Goal: Check status: Check status

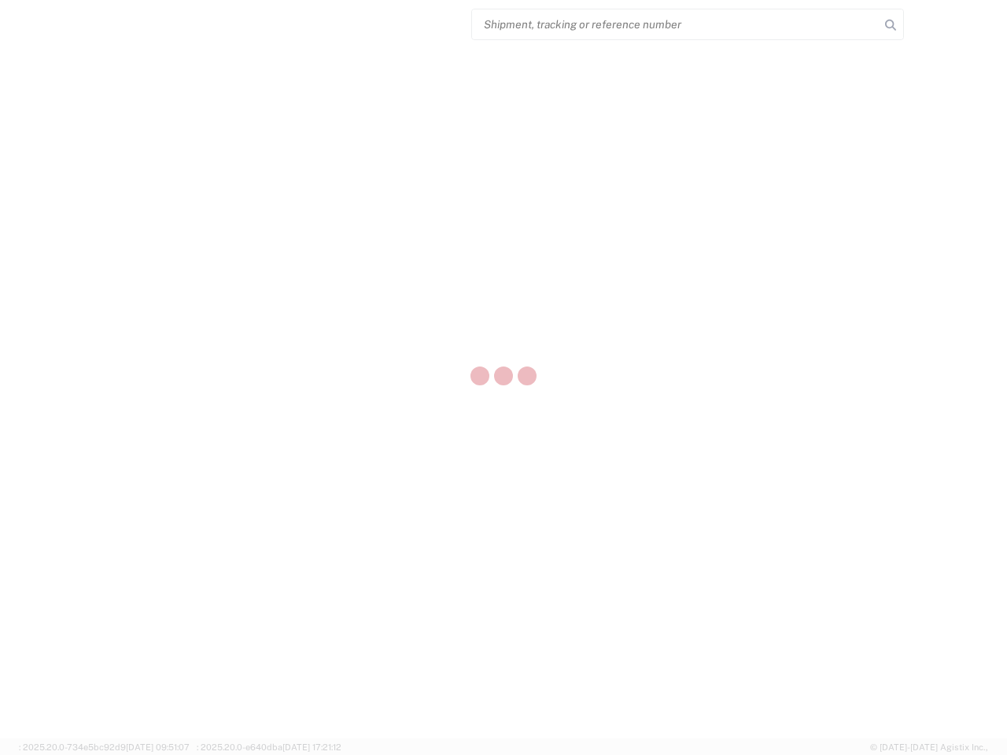
select select "US"
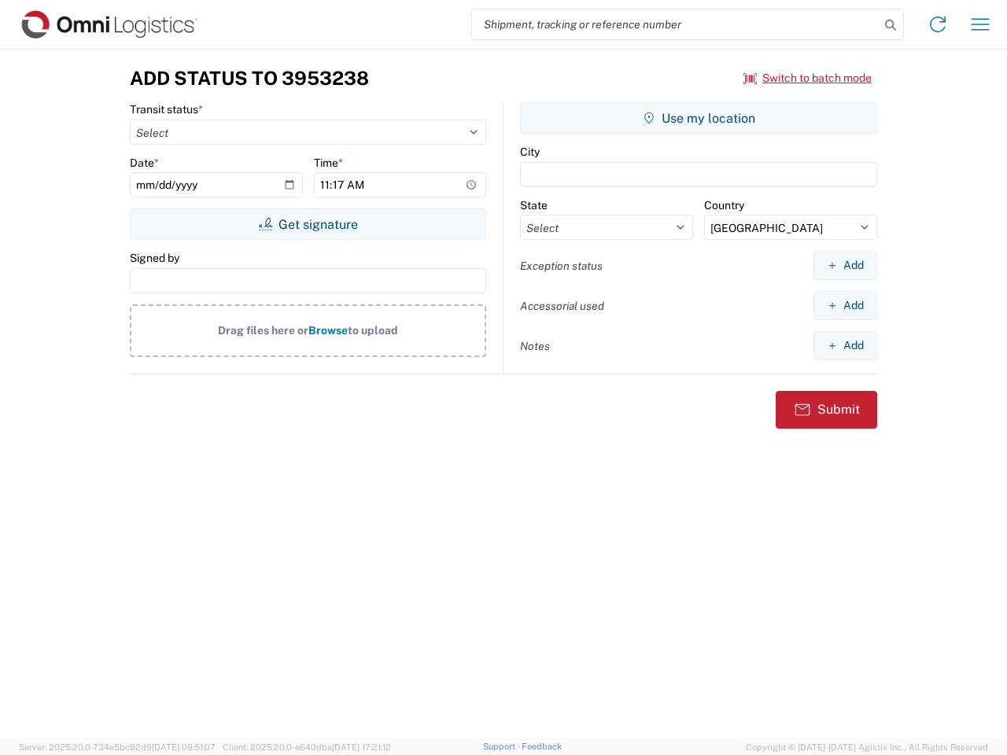
click at [675, 24] on input "search" at bounding box center [675, 24] width 407 height 30
click at [890, 25] on icon at bounding box center [890, 25] width 22 height 22
click at [937, 24] on icon at bounding box center [937, 24] width 25 height 25
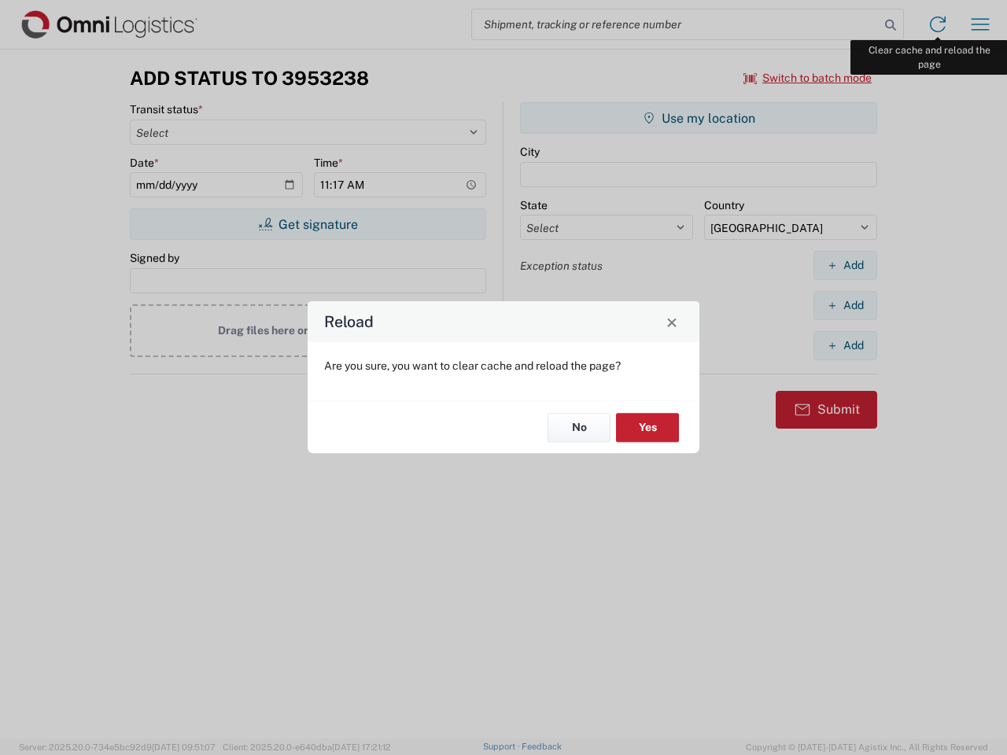
click at [980, 24] on div "Reload Are you sure, you want to clear cache and reload the page? No Yes" at bounding box center [503, 377] width 1007 height 755
click at [808, 78] on div "Reload Are you sure, you want to clear cache and reload the page? No Yes" at bounding box center [503, 377] width 1007 height 755
click at [307, 224] on div "Reload Are you sure, you want to clear cache and reload the page? No Yes" at bounding box center [503, 377] width 1007 height 755
click at [698, 118] on div "Reload Are you sure, you want to clear cache and reload the page? No Yes" at bounding box center [503, 377] width 1007 height 755
click at [845, 265] on div "Reload Are you sure, you want to clear cache and reload the page? No Yes" at bounding box center [503, 377] width 1007 height 755
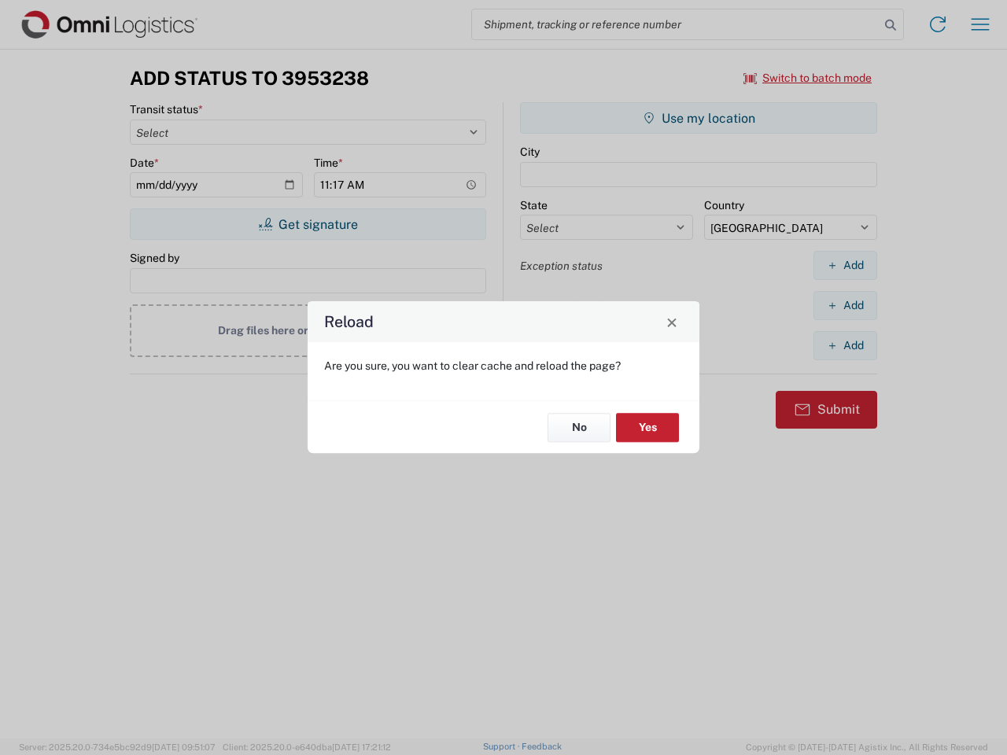
click at [845, 305] on div "Reload Are you sure, you want to clear cache and reload the page? No Yes" at bounding box center [503, 377] width 1007 height 755
click at [845, 345] on div "Reload Are you sure, you want to clear cache and reload the page? No Yes" at bounding box center [503, 377] width 1007 height 755
